Goal: Task Accomplishment & Management: Use online tool/utility

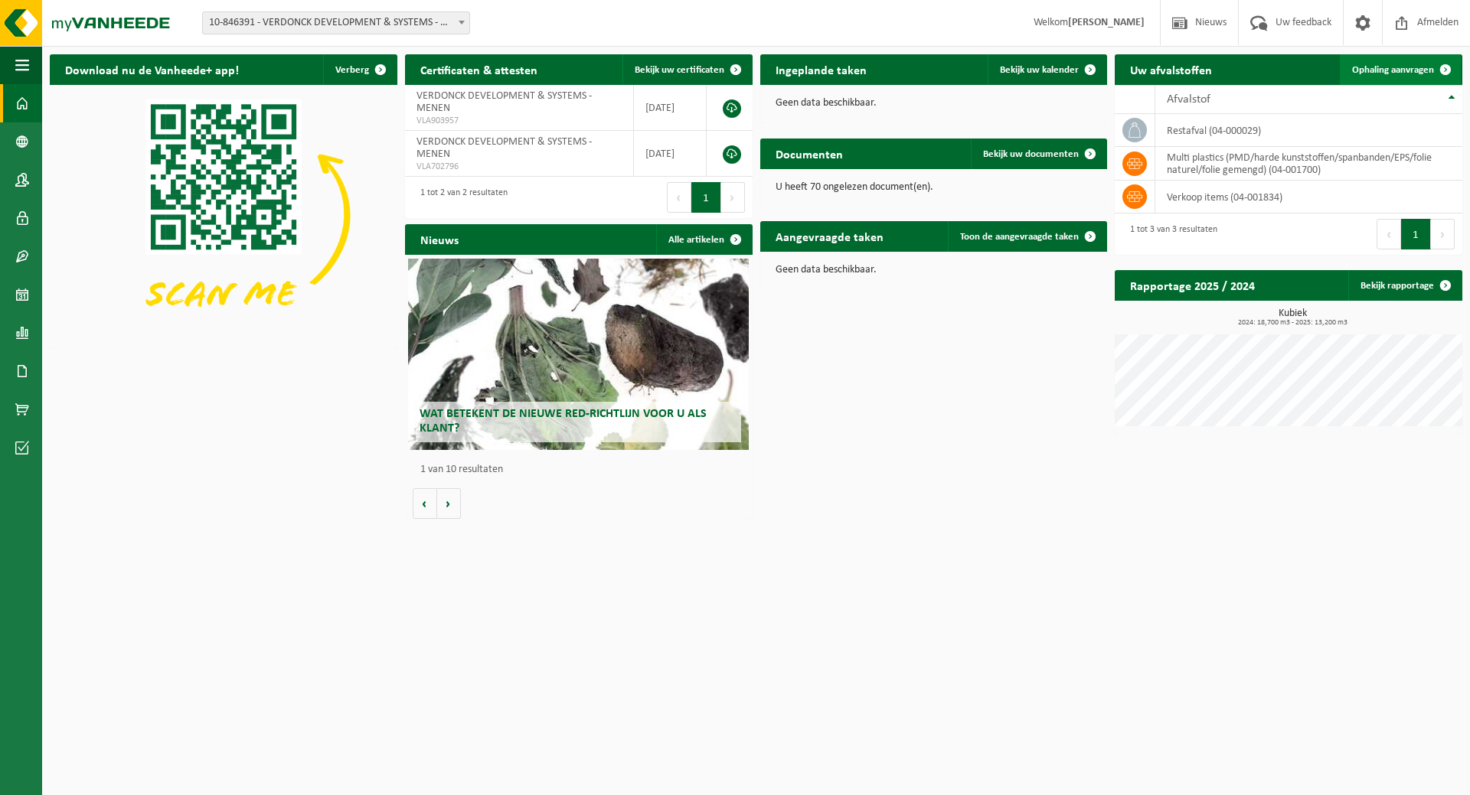
click at [1405, 70] on span "Ophaling aanvragen" at bounding box center [1393, 70] width 82 height 10
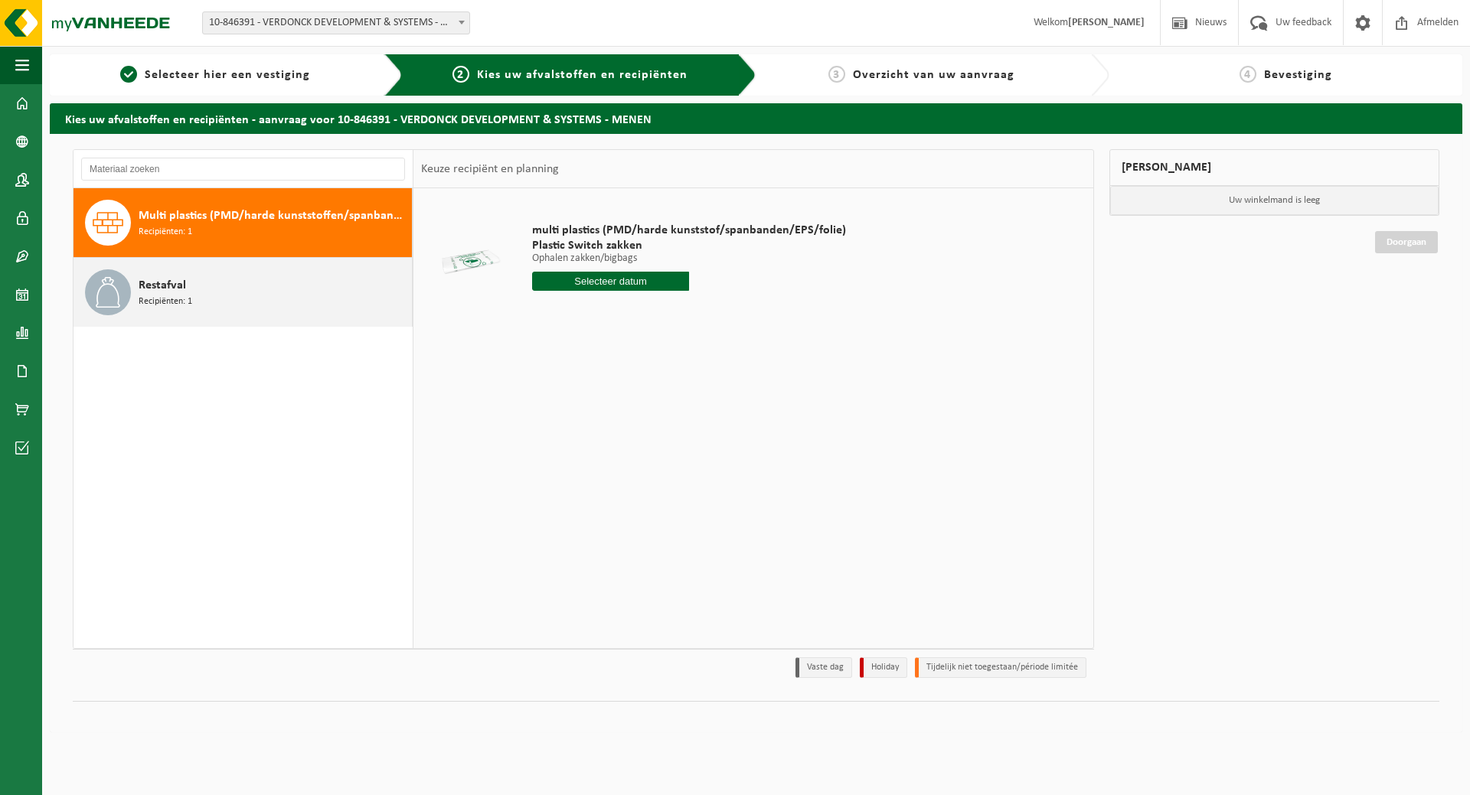
click at [181, 307] on span "Recipiënten: 1" at bounding box center [166, 302] width 54 height 15
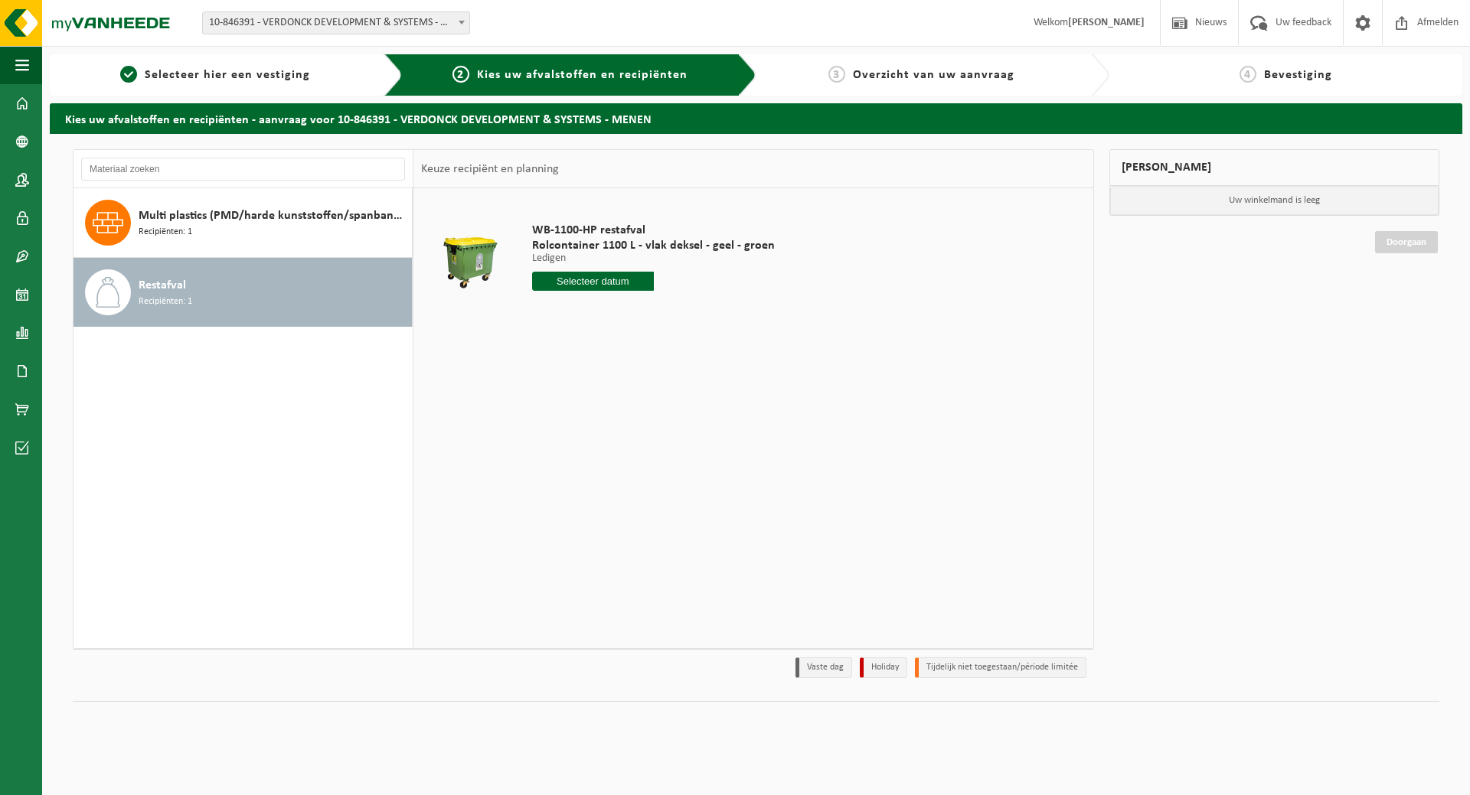
click at [604, 280] on input "text" at bounding box center [593, 281] width 122 height 19
click at [608, 400] on div "8" at bounding box center [599, 392] width 27 height 24
type input "Van [DATE]"
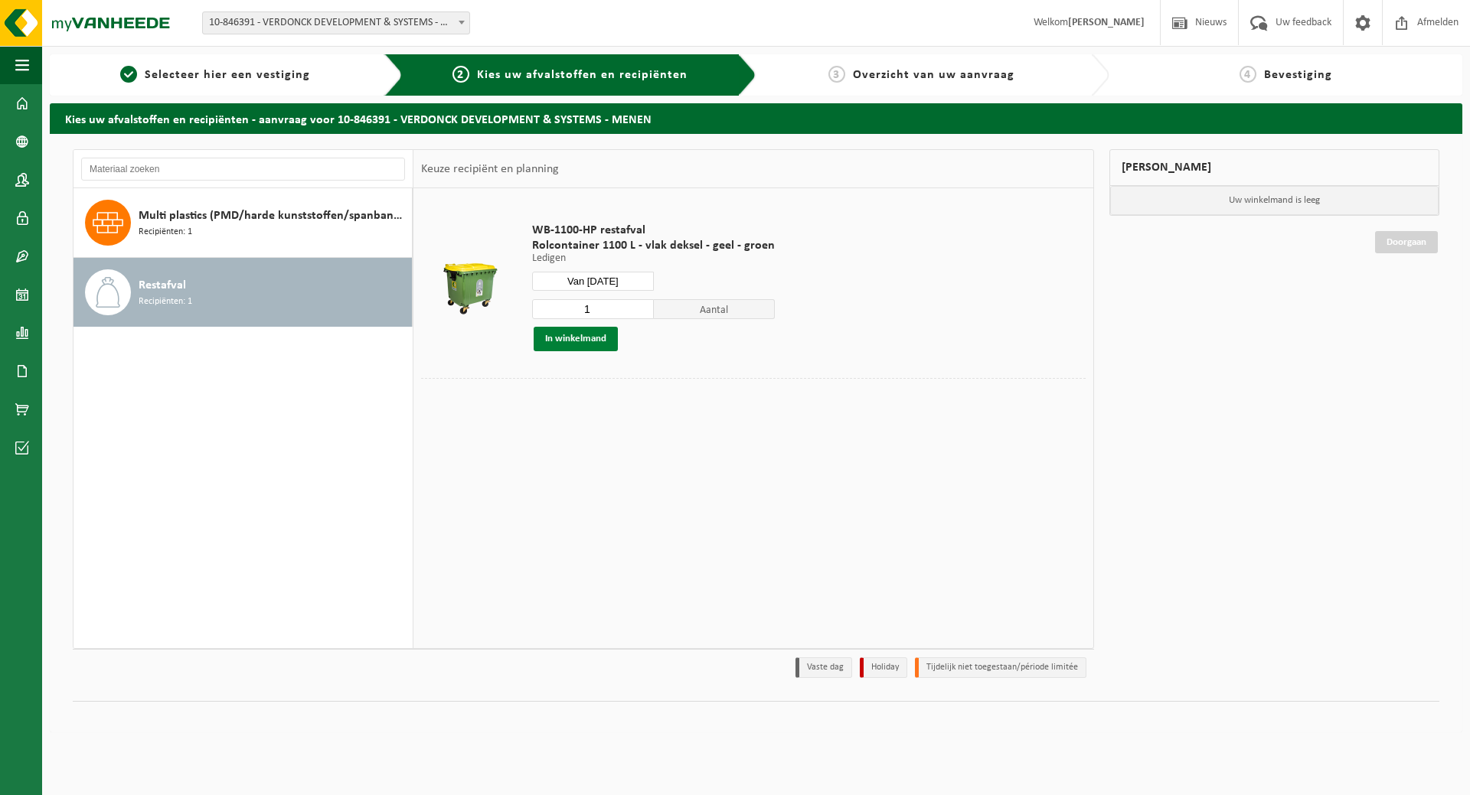
click at [593, 338] on button "In winkelmand" at bounding box center [575, 339] width 84 height 24
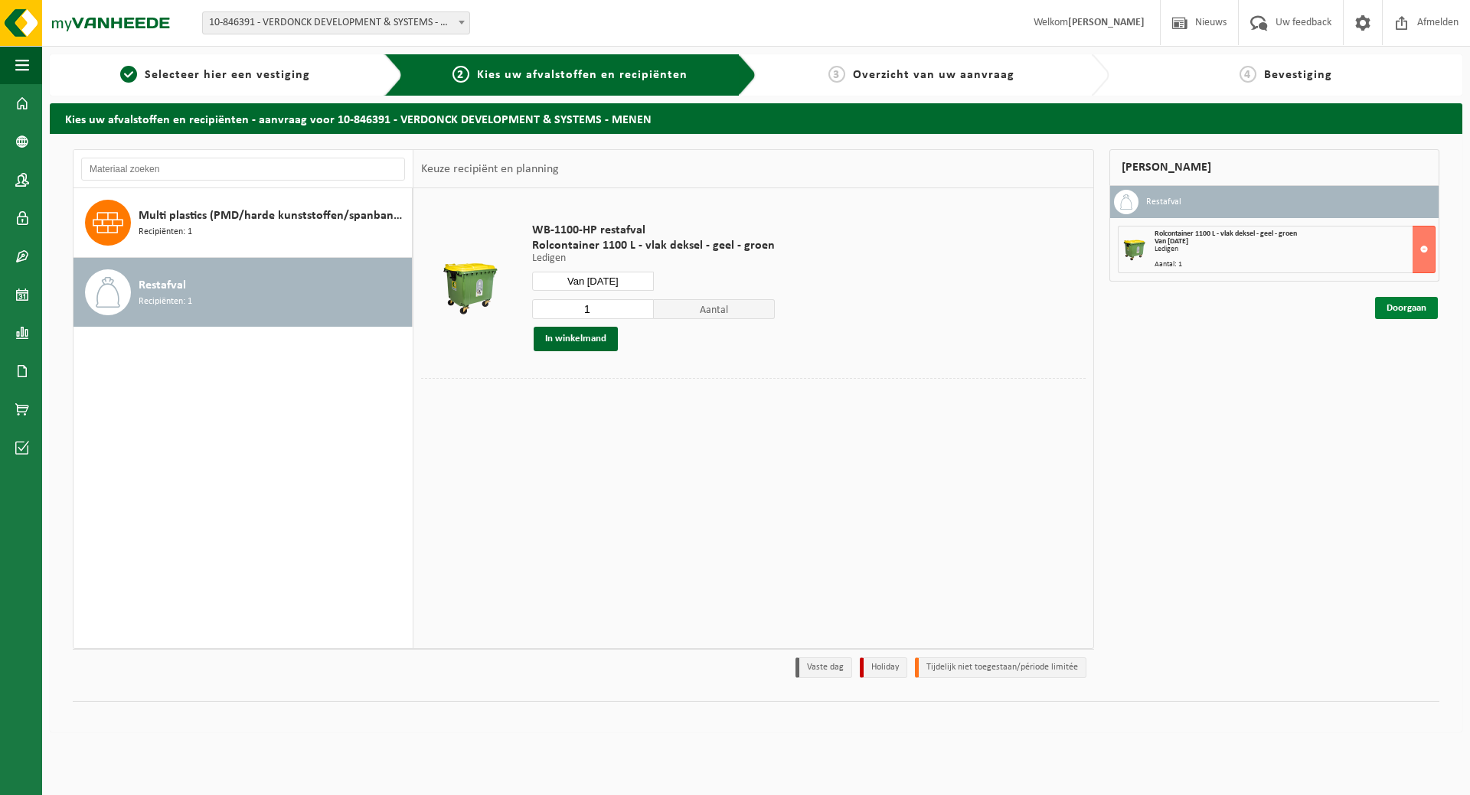
click at [1406, 315] on link "Doorgaan" at bounding box center [1406, 308] width 63 height 22
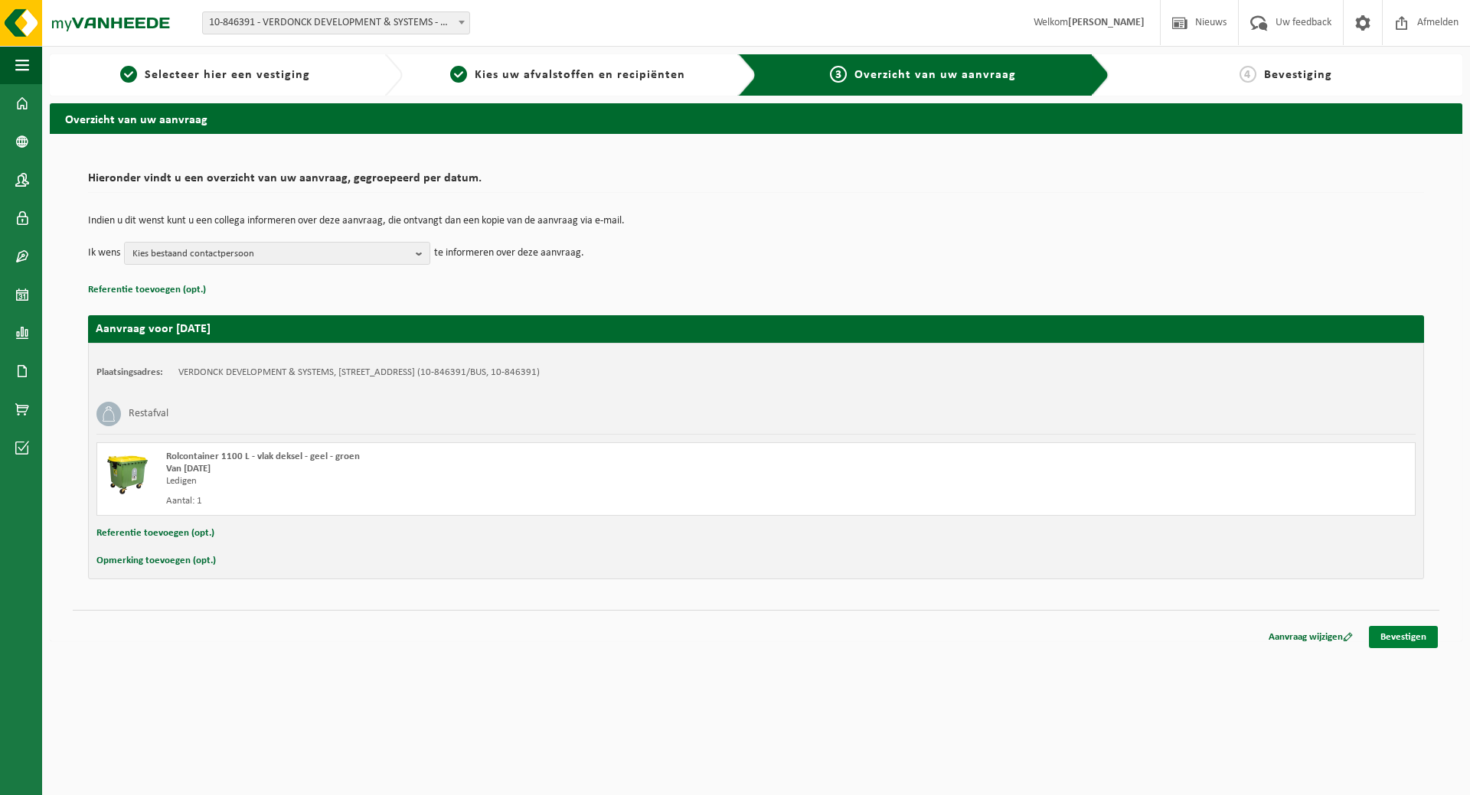
click at [1421, 644] on link "Bevestigen" at bounding box center [1403, 637] width 69 height 22
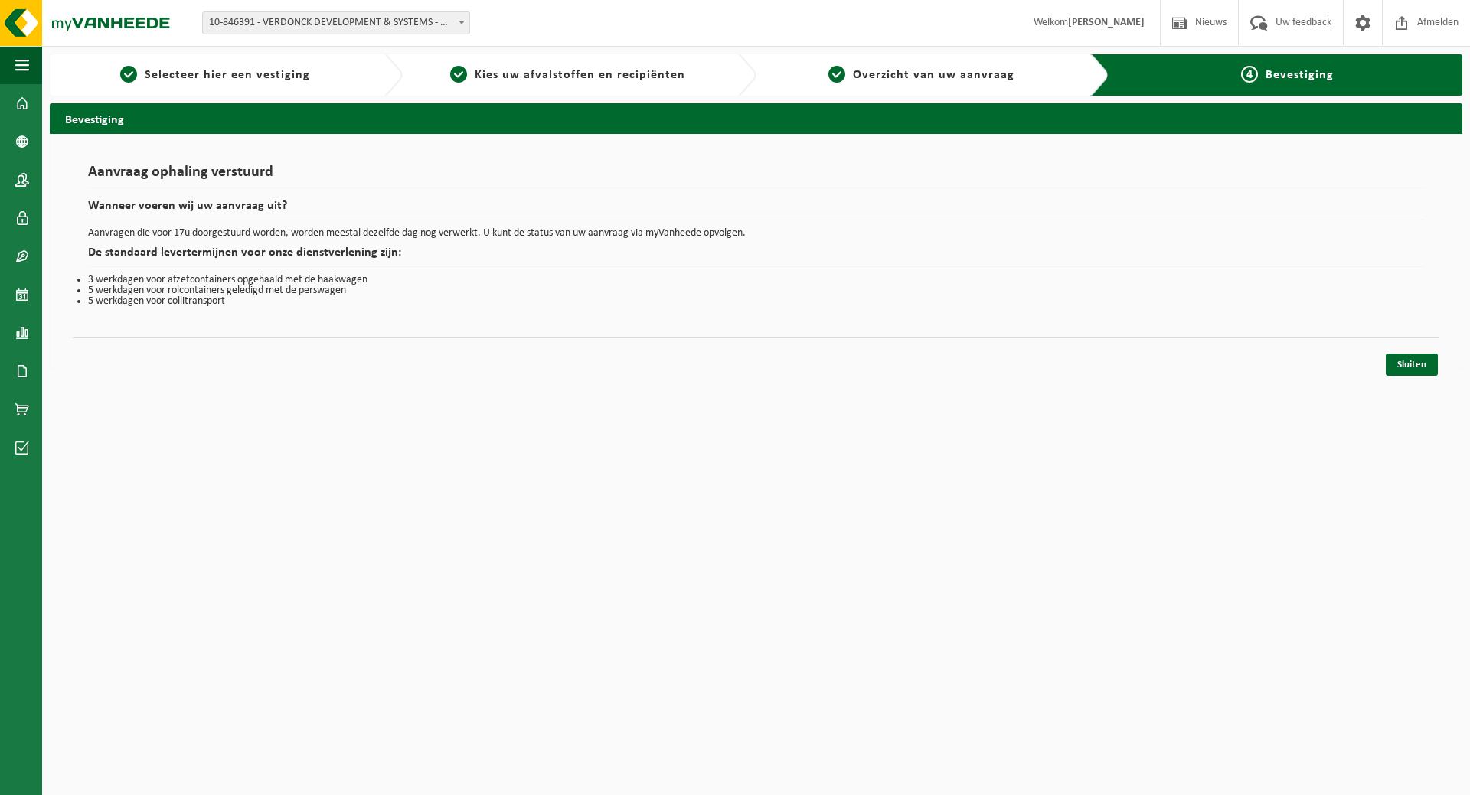
click at [521, 488] on html "Vestiging: 10-846391 - VERDONCK DEVELOPMENT & SYSTEMS - MENEN 10-846391 - VERDO…" at bounding box center [735, 397] width 1470 height 795
